Goal: Task Accomplishment & Management: Complete application form

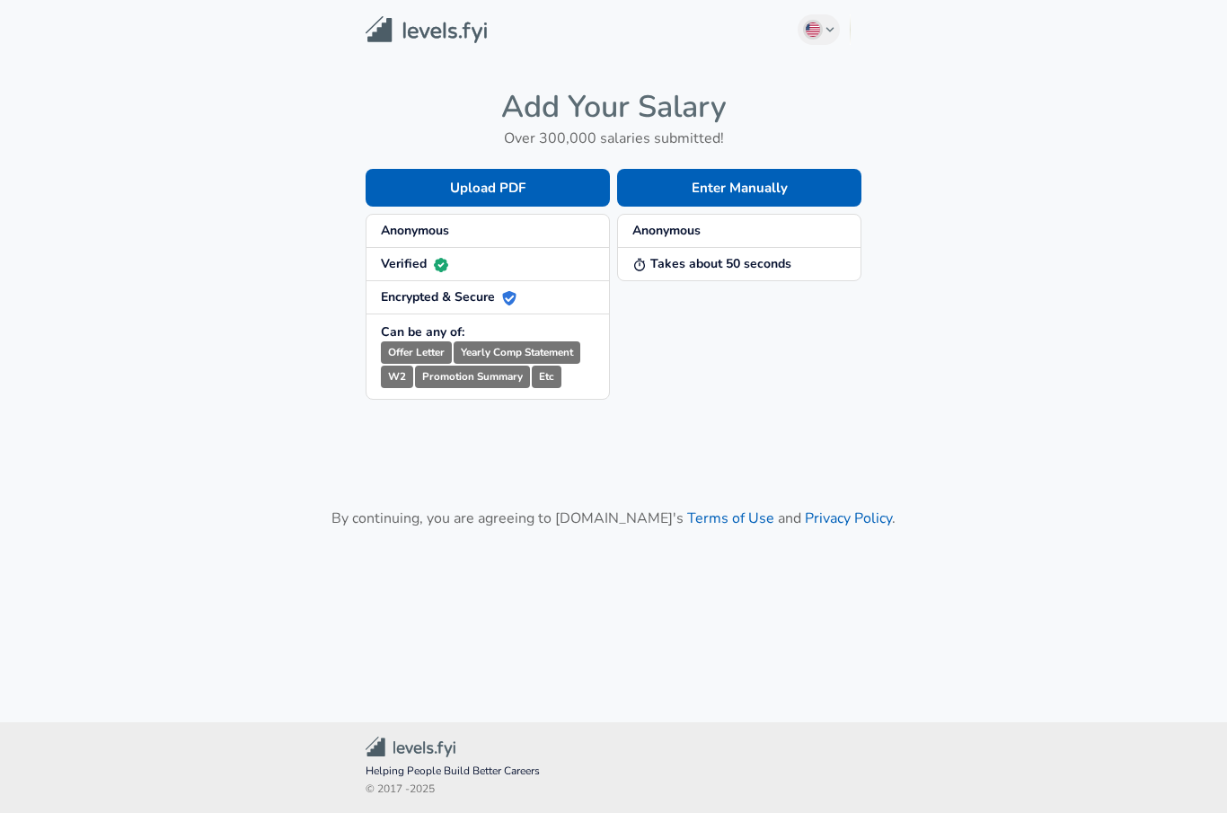
click at [674, 175] on button "Enter Manually" at bounding box center [739, 188] width 244 height 38
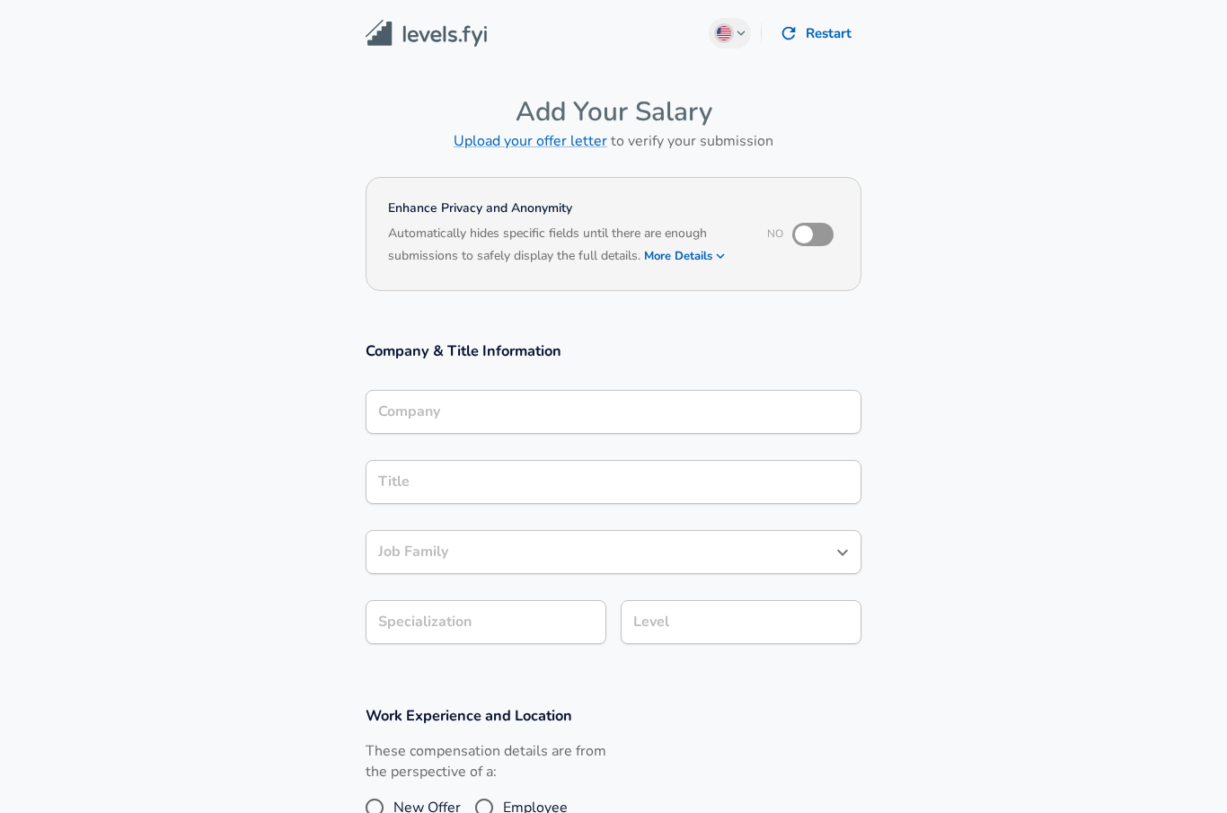
click at [392, 394] on div "Company Company" at bounding box center [613, 414] width 496 height 48
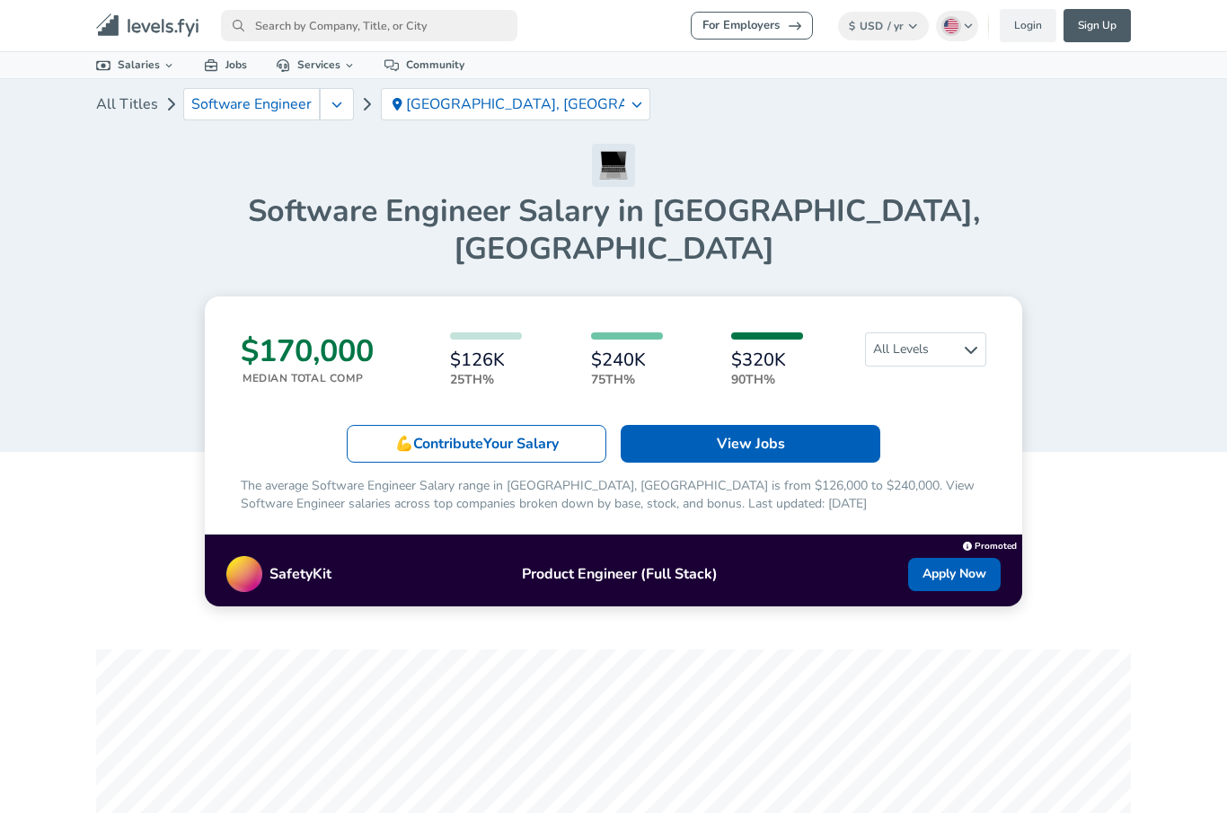
click at [673, 425] on link "View Jobs" at bounding box center [750, 444] width 260 height 38
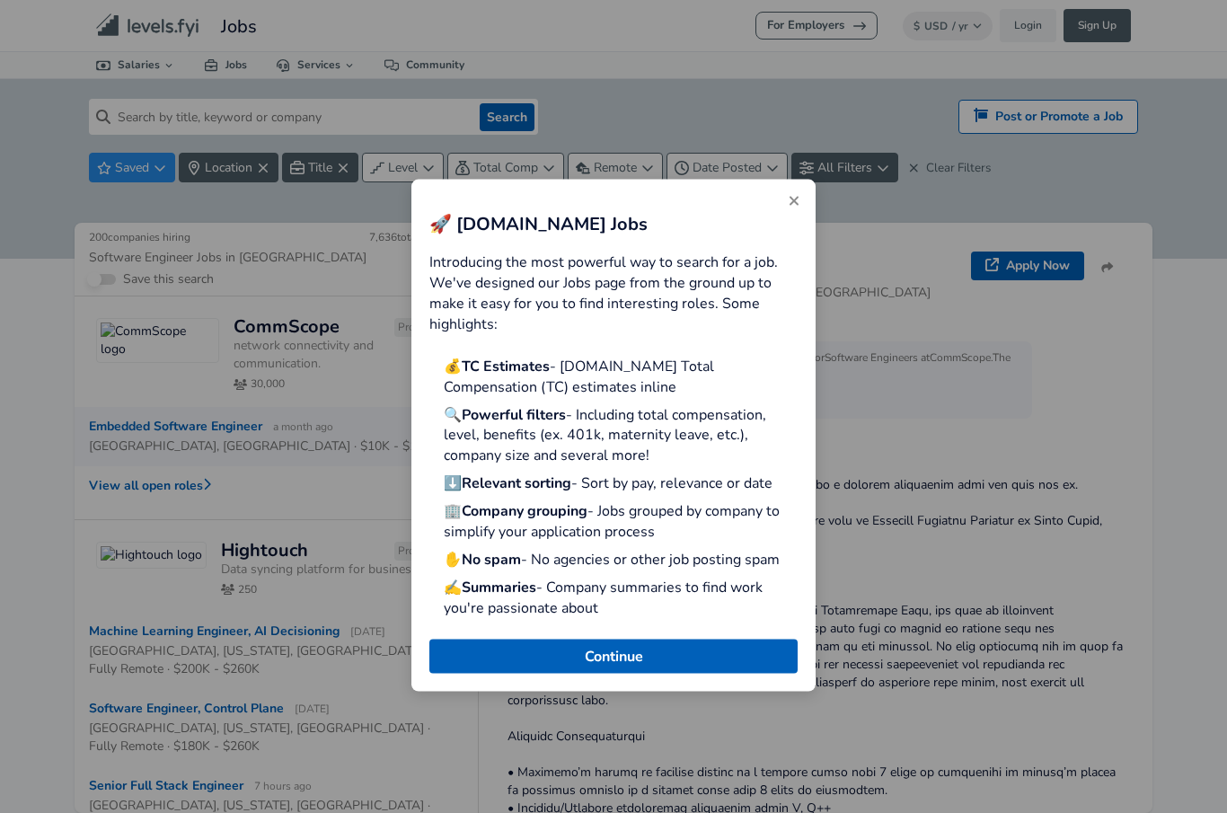
click at [550, 649] on button "Continue" at bounding box center [613, 656] width 368 height 34
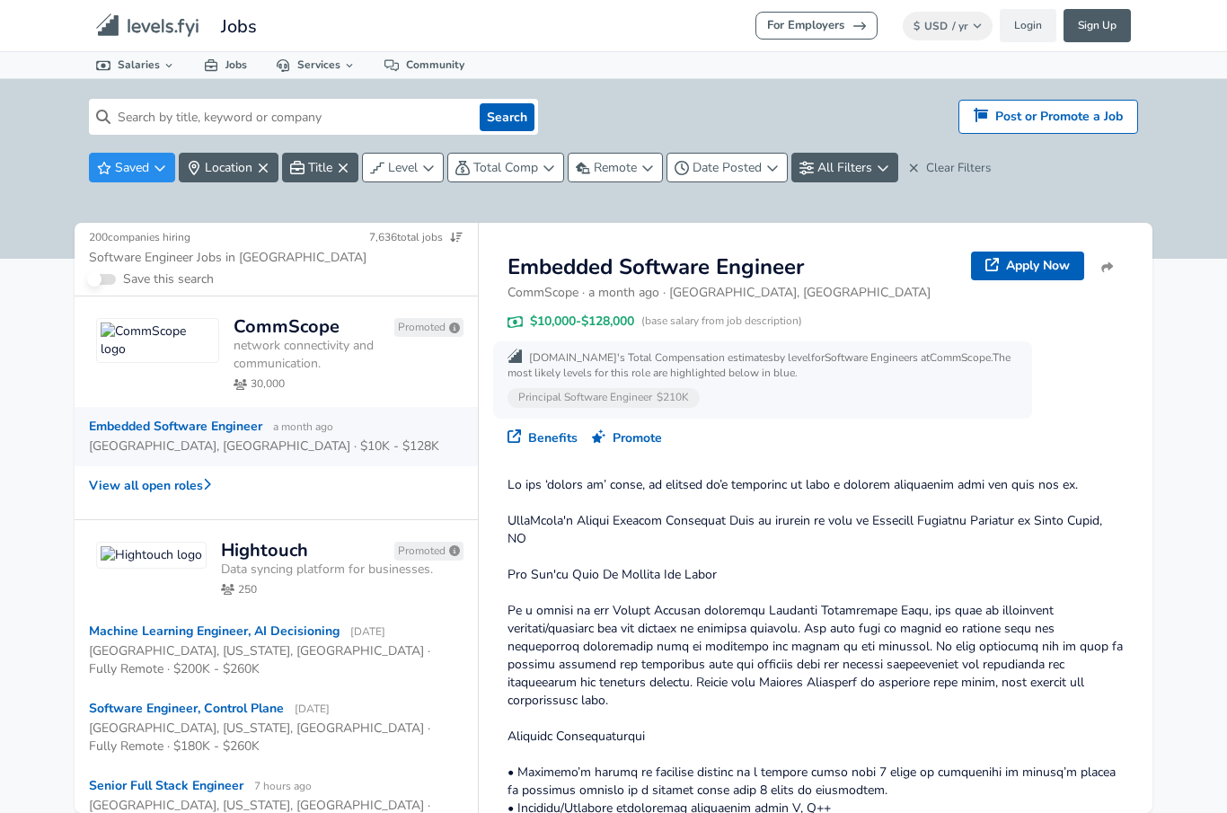
click at [150, 99] on input at bounding box center [291, 117] width 362 height 36
click at [506, 117] on button "Search" at bounding box center [507, 117] width 55 height 28
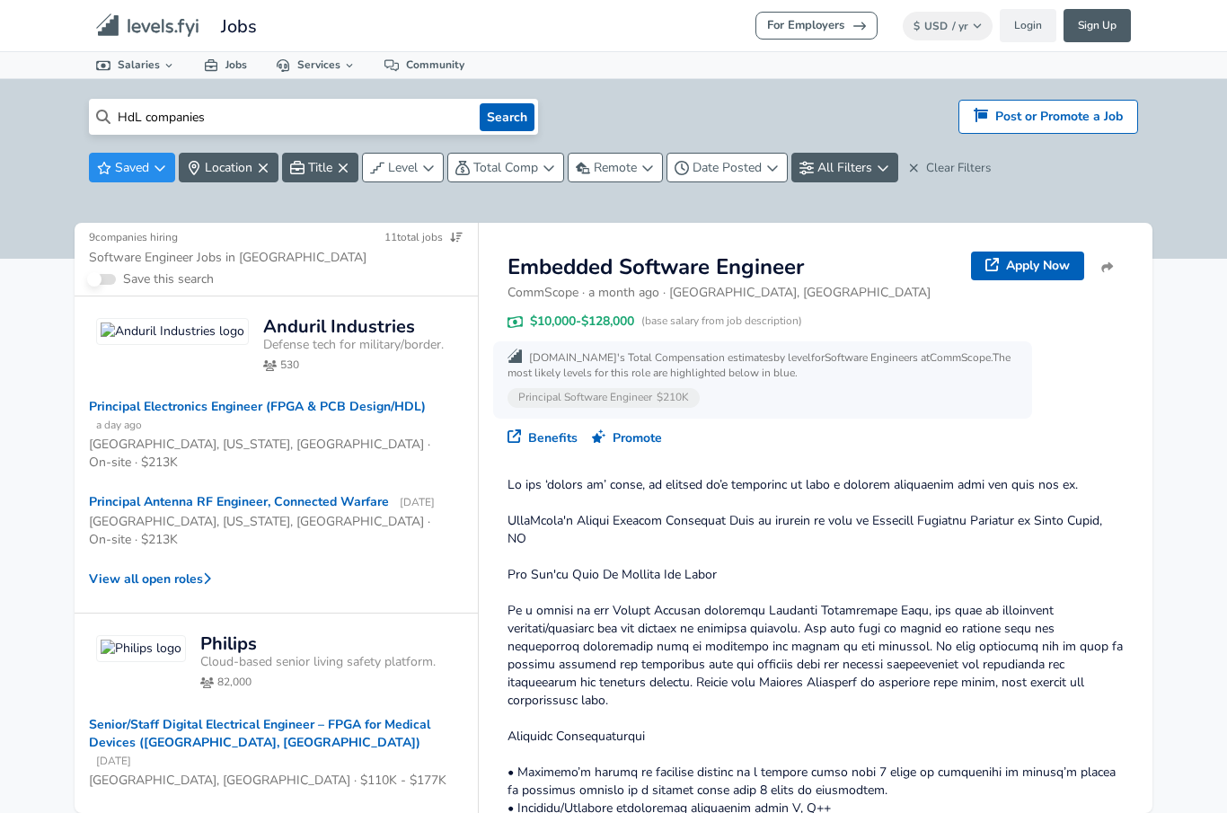
click at [342, 115] on input "HdL companies" at bounding box center [291, 117] width 362 height 36
click at [178, 115] on input "HdL companies" at bounding box center [291, 117] width 362 height 36
click at [178, 114] on input "HdL companies" at bounding box center [291, 117] width 362 height 36
type input "HdL"
click at [502, 108] on button "Search" at bounding box center [507, 117] width 55 height 28
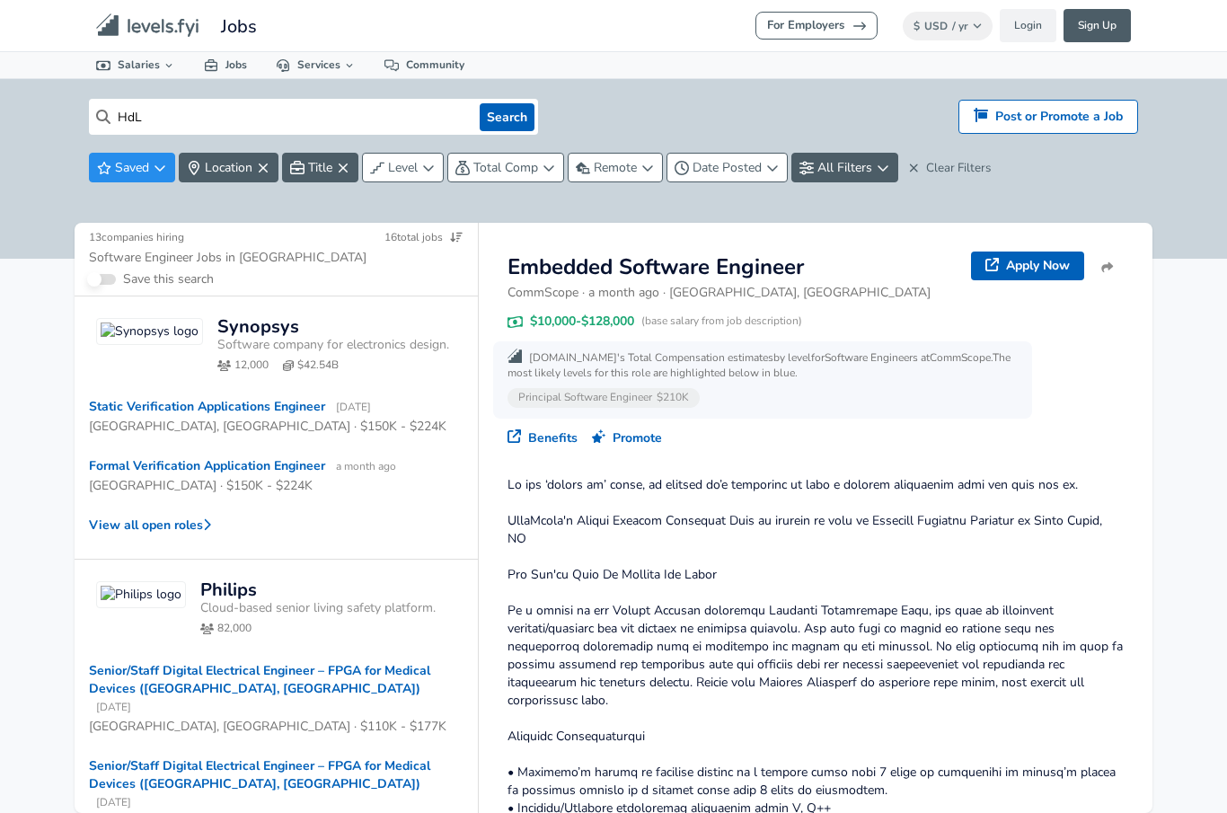
click at [116, 24] on icon "primary" at bounding box center [108, 25] width 21 height 21
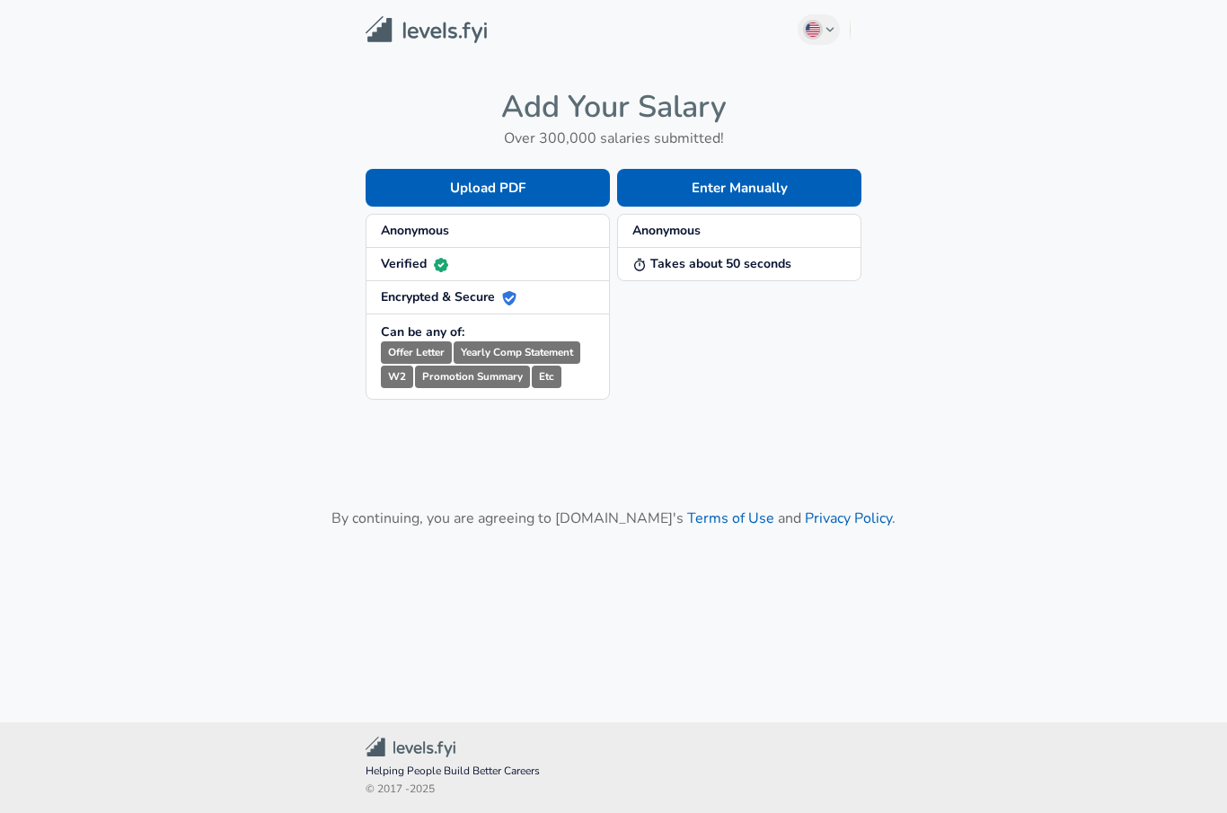
click at [691, 182] on button "Enter Manually" at bounding box center [739, 188] width 244 height 38
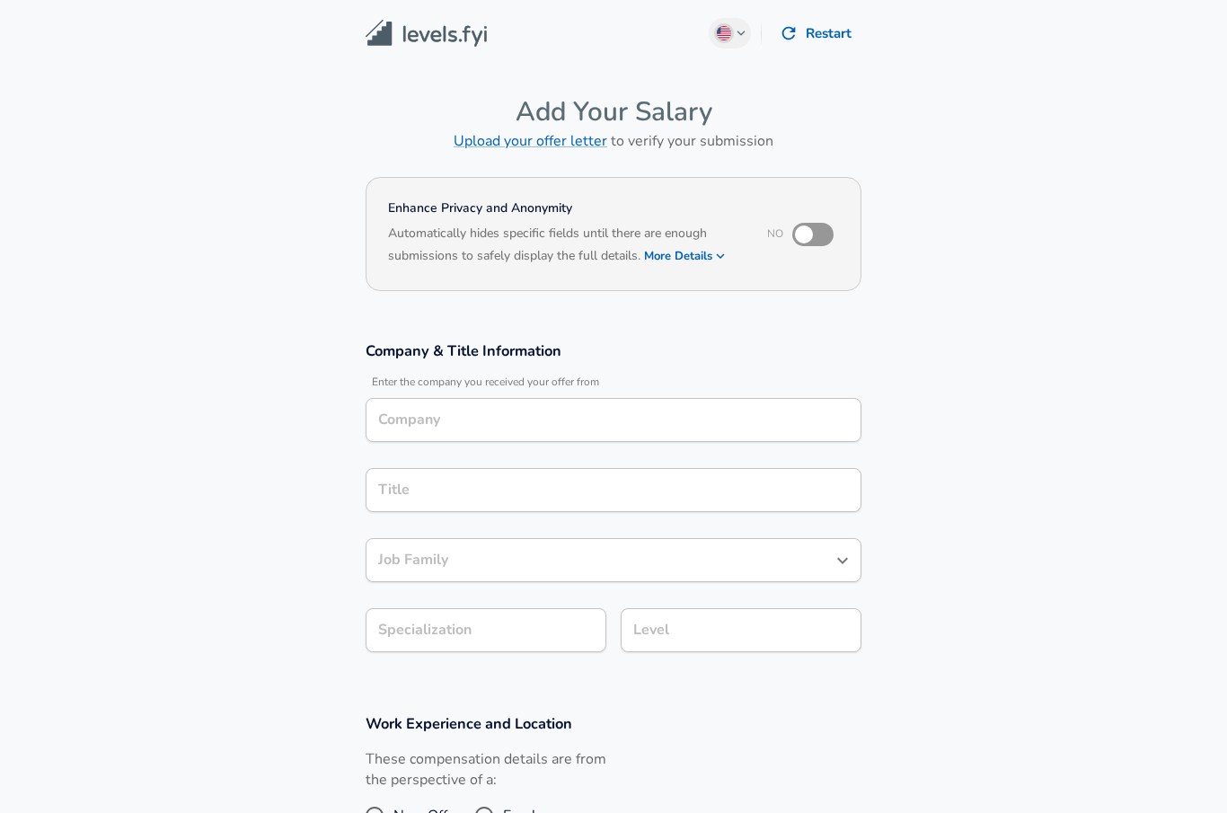
scroll to position [13, 0]
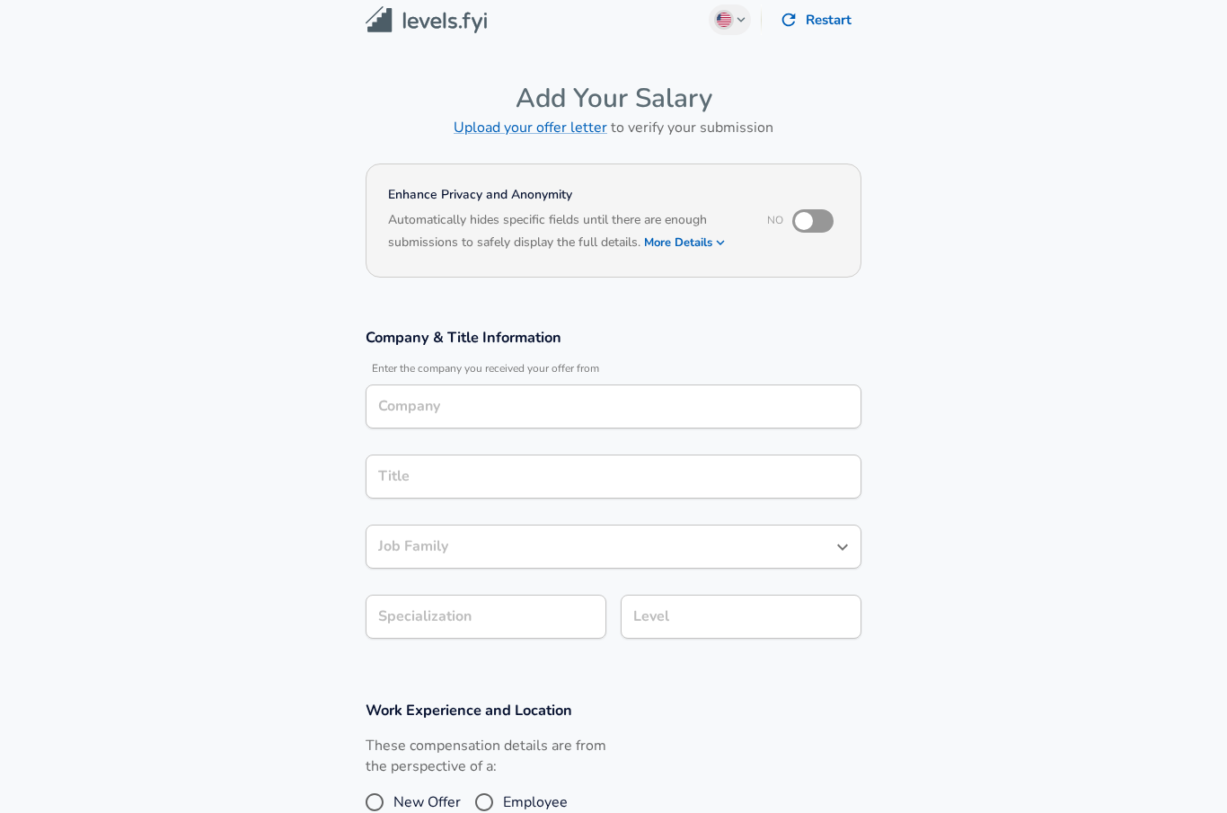
click at [808, 234] on input "checkbox" at bounding box center [803, 221] width 102 height 34
checkbox input "true"
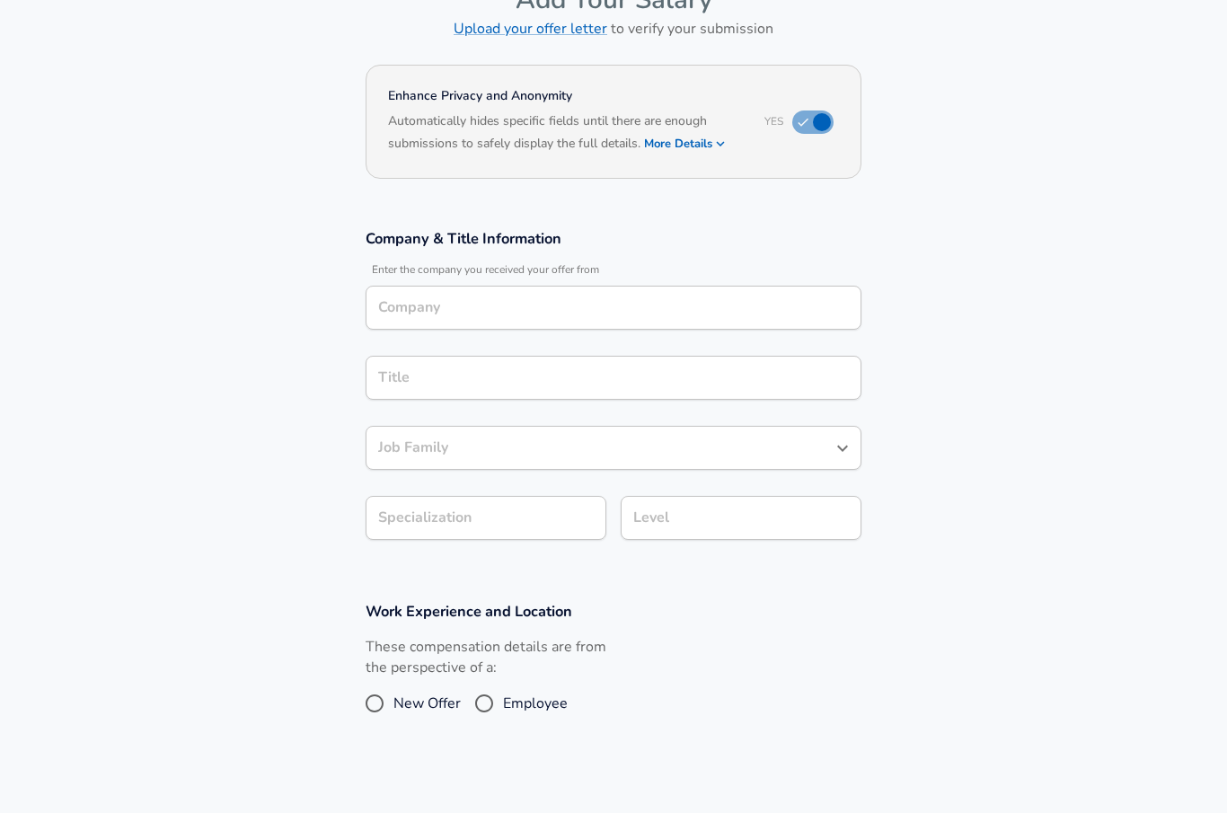
scroll to position [0, 0]
